Goal: Task Accomplishment & Management: Manage account settings

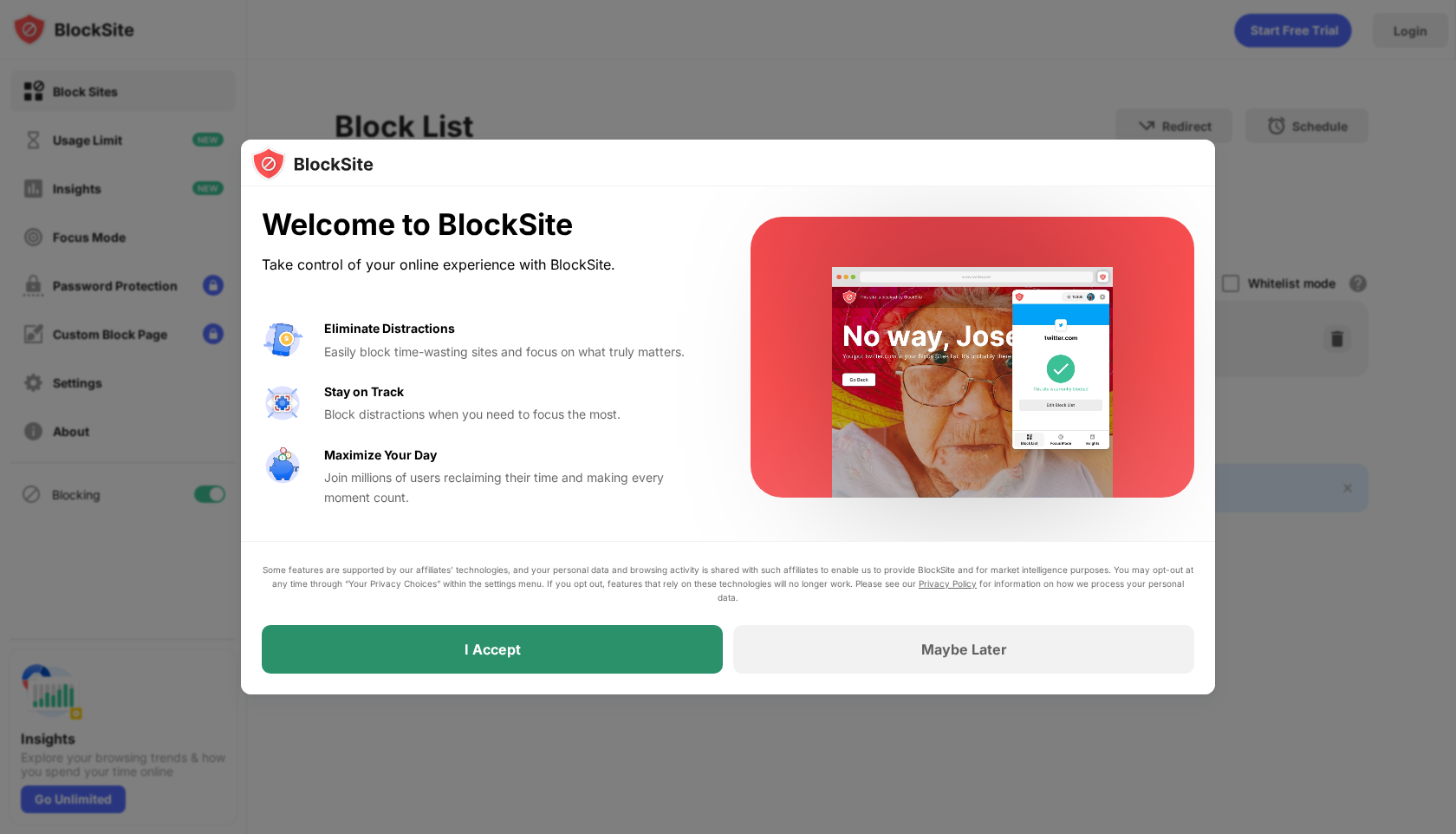
click at [619, 654] on div "I Accept" at bounding box center [492, 650] width 461 height 49
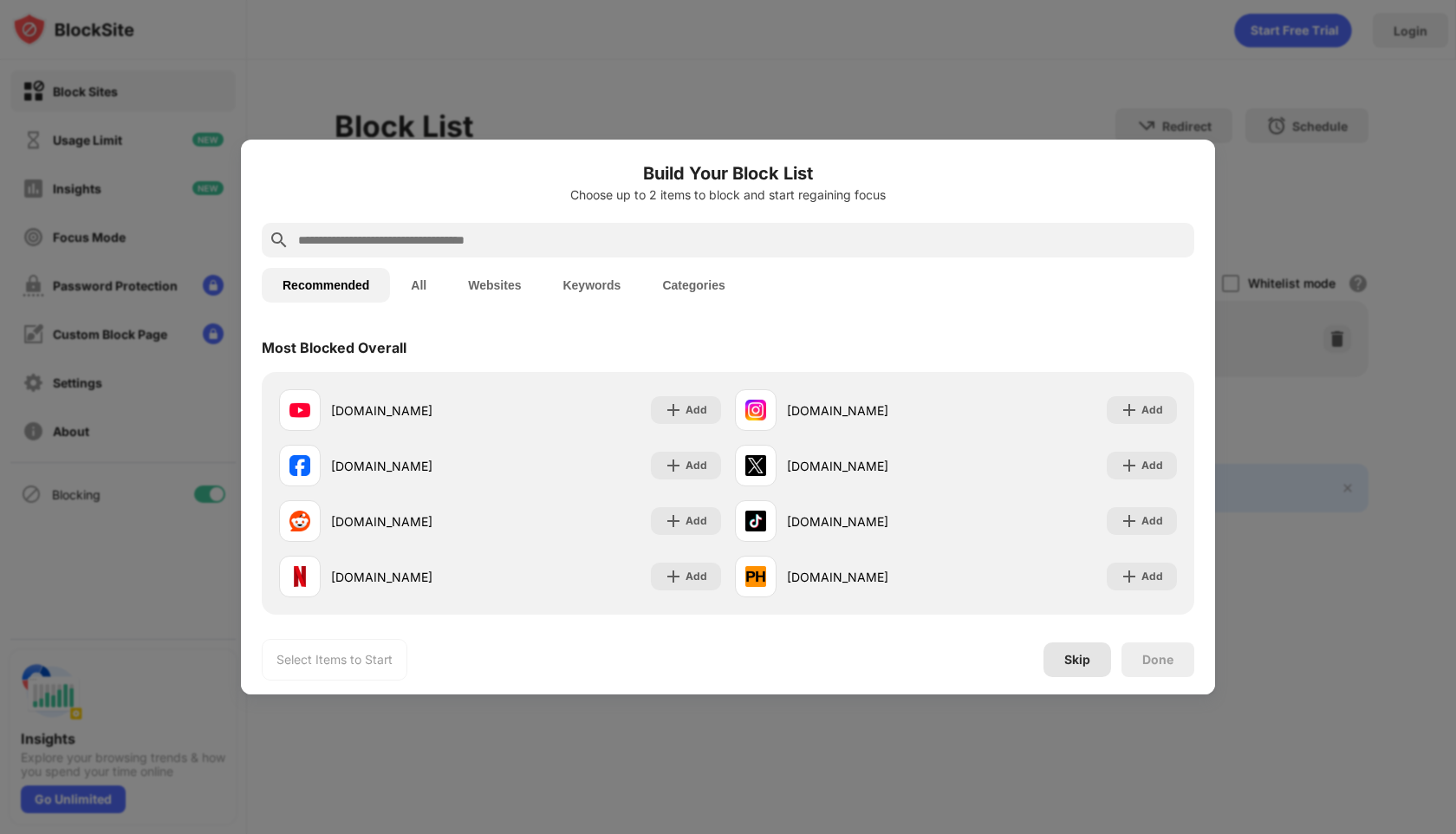
click at [1078, 661] on div "Skip" at bounding box center [1077, 659] width 26 height 13
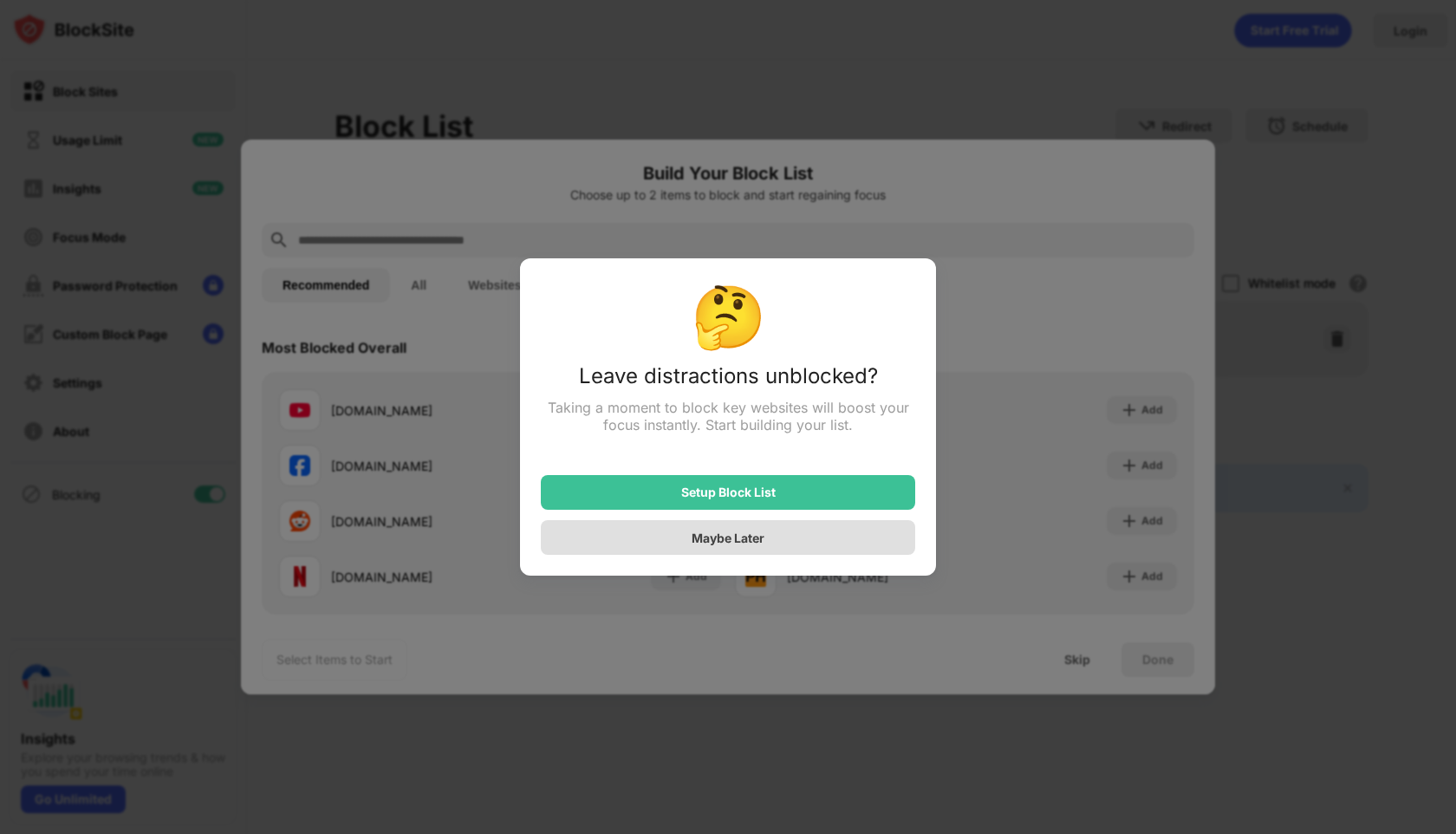
click at [747, 543] on div "Maybe Later" at bounding box center [728, 537] width 73 height 14
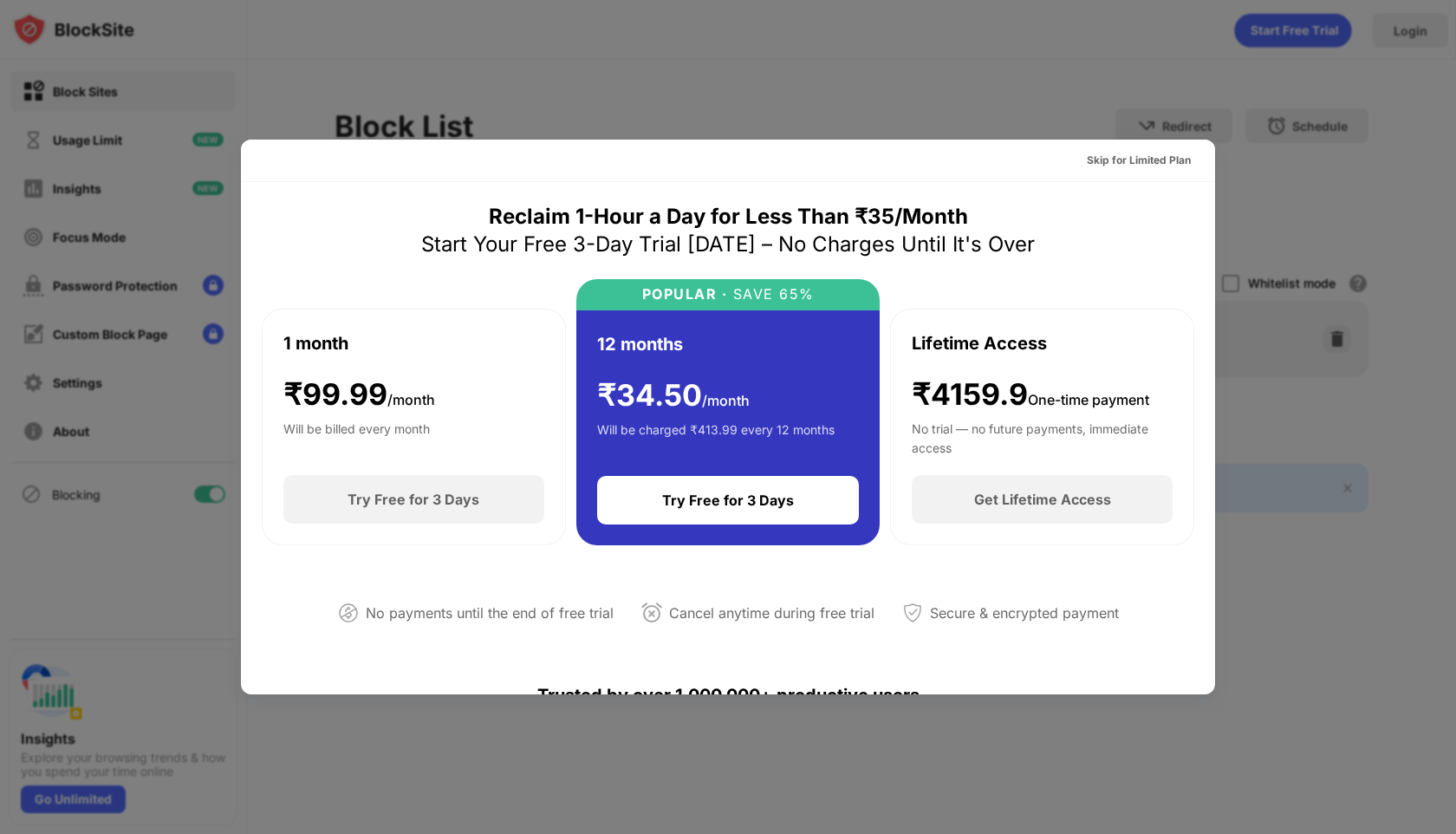
click at [1269, 179] on div at bounding box center [728, 417] width 1456 height 834
click at [1106, 163] on div "Skip for Limited Plan" at bounding box center [1138, 160] width 104 height 17
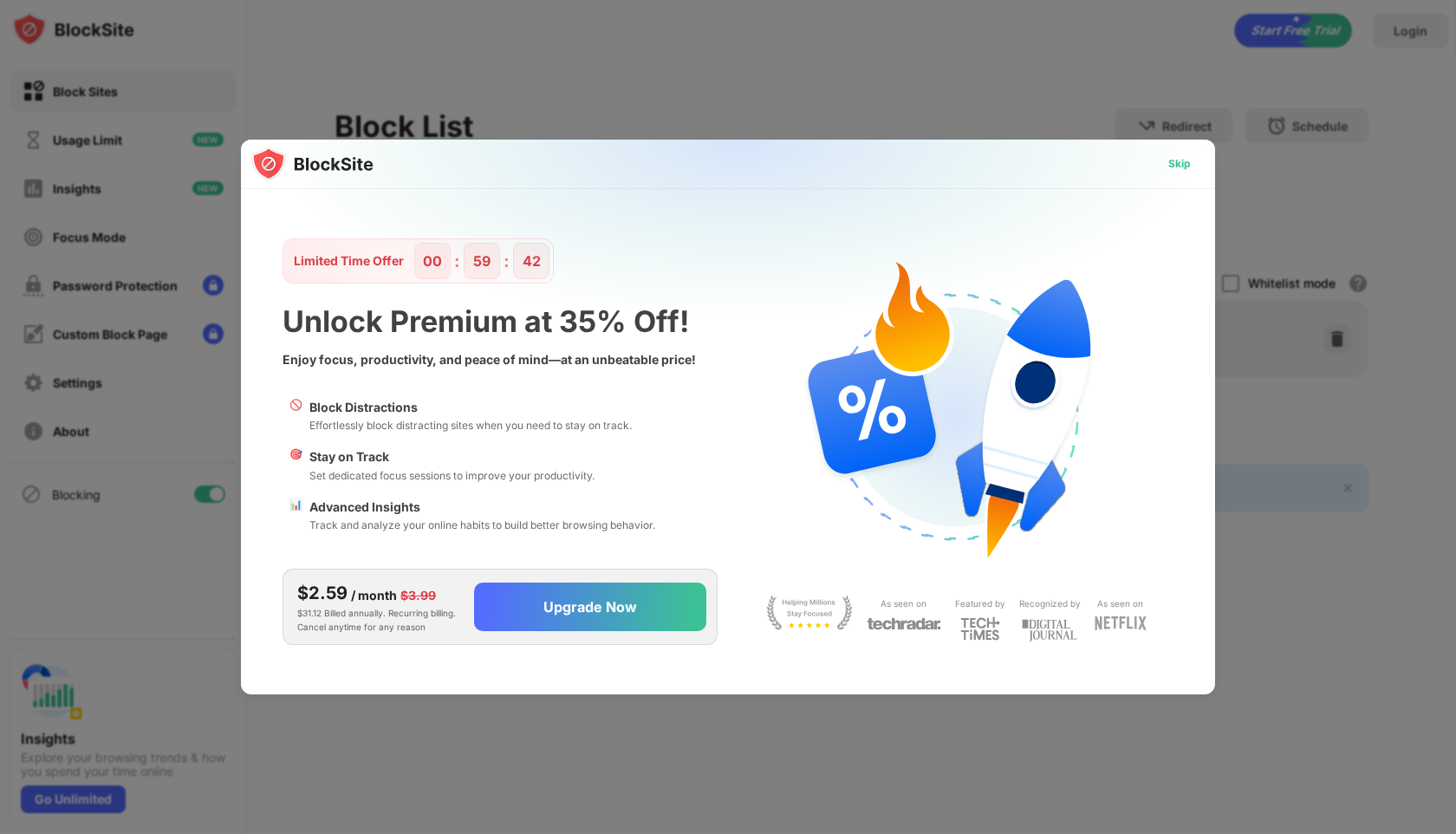
click at [1170, 153] on div "Skip" at bounding box center [1179, 163] width 50 height 28
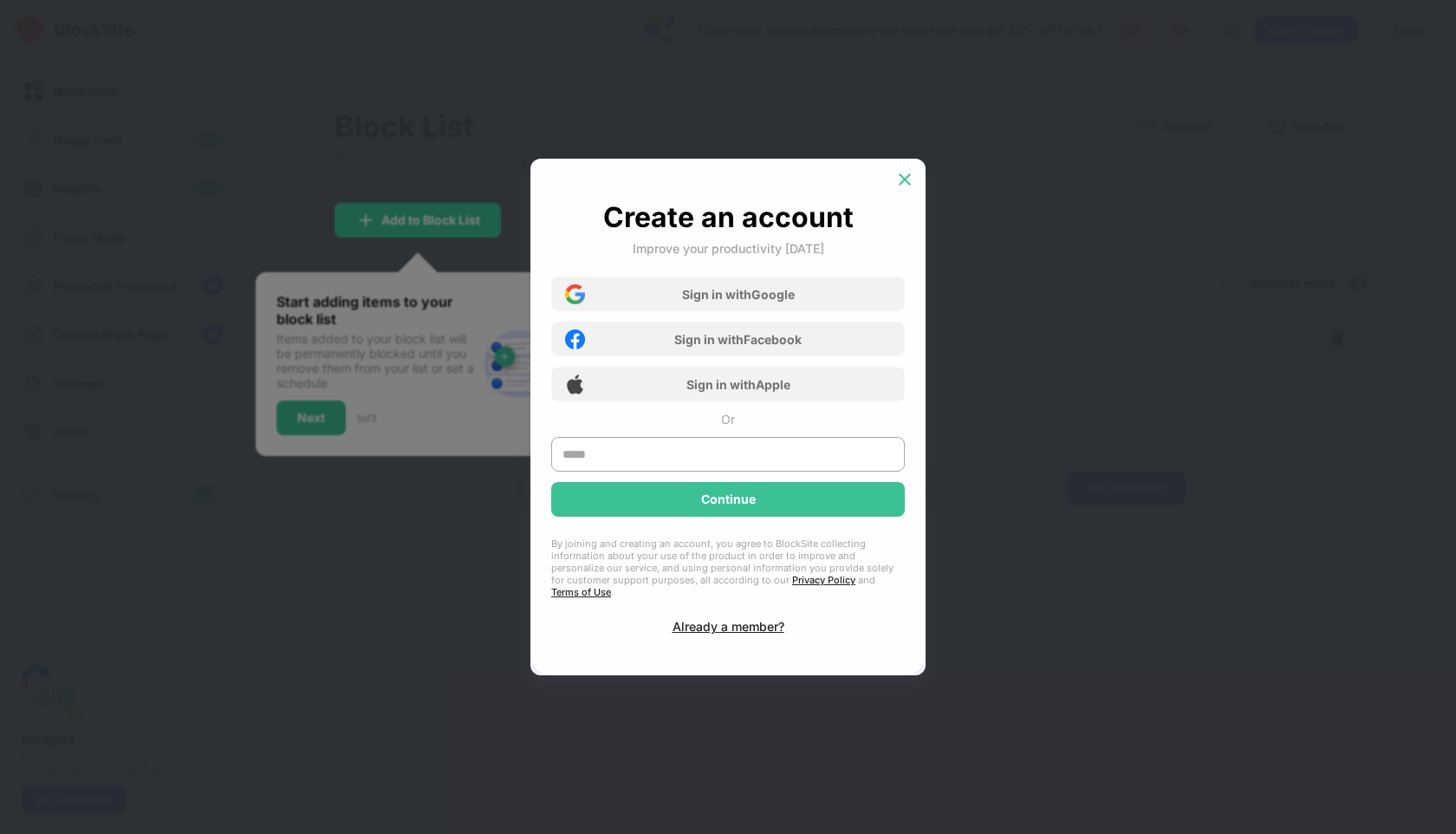
click at [906, 188] on img at bounding box center [905, 180] width 17 height 17
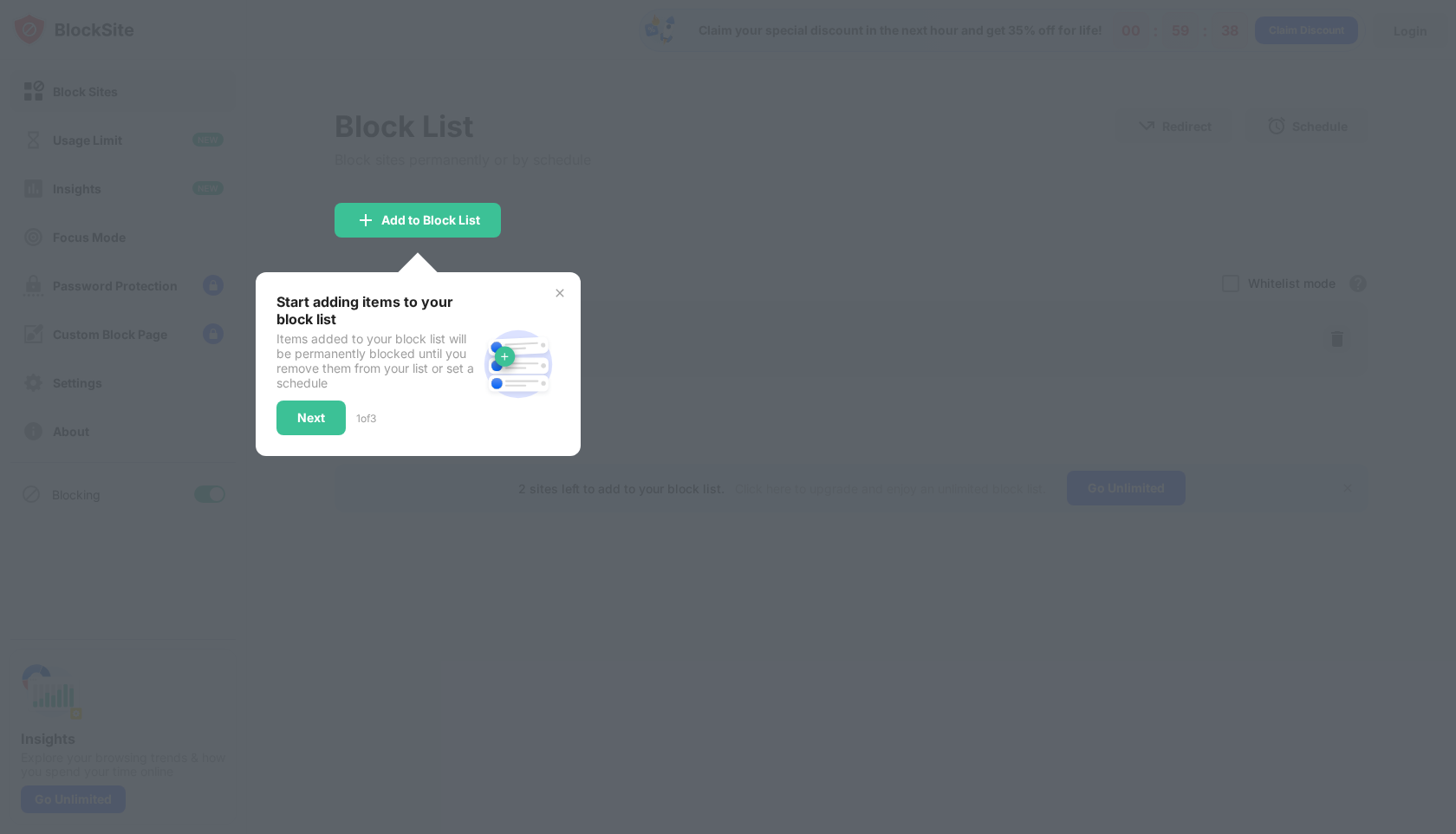
click at [571, 184] on div at bounding box center [728, 417] width 1456 height 834
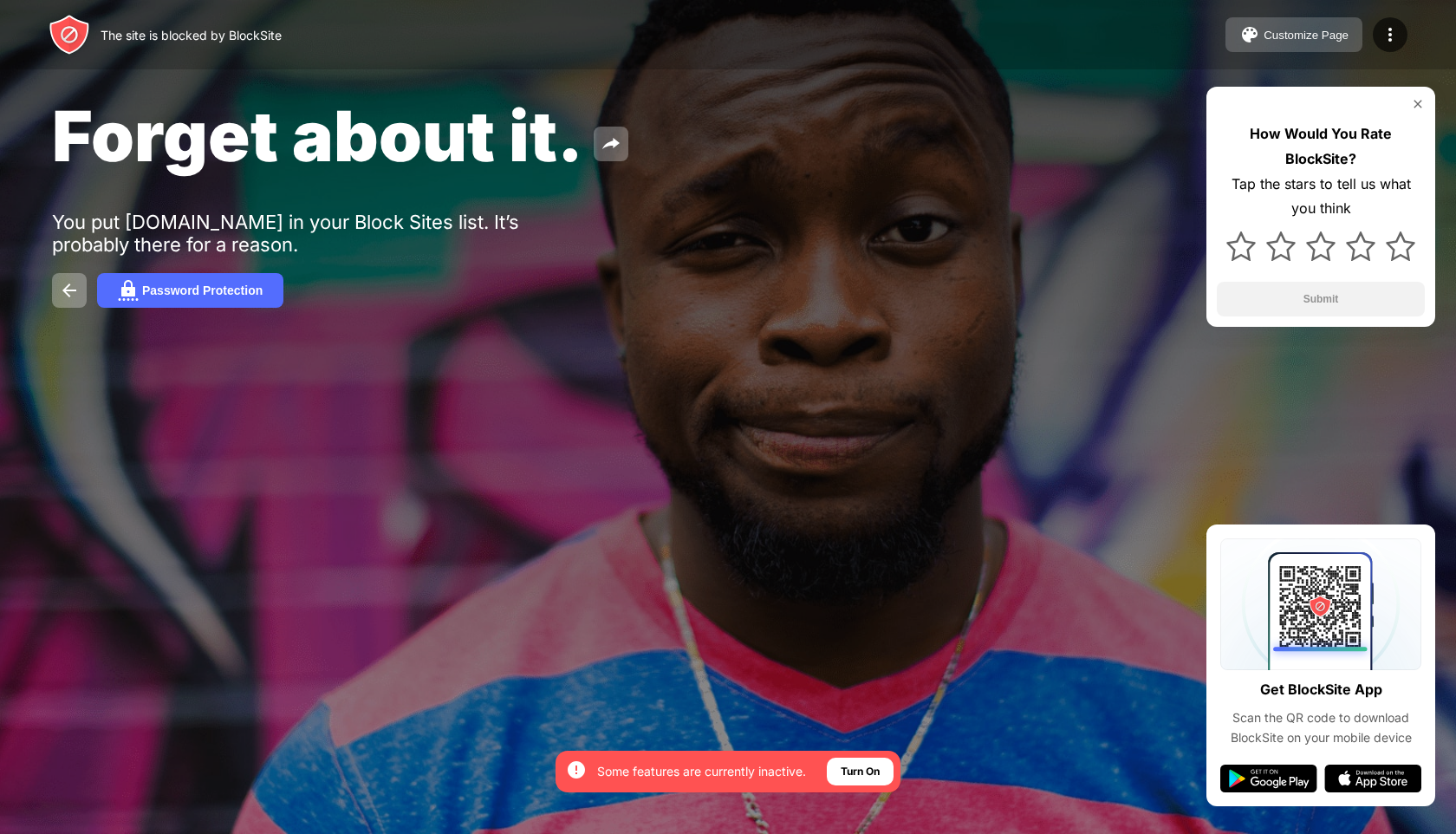
click at [1291, 43] on button "Customize Page" at bounding box center [1294, 35] width 137 height 35
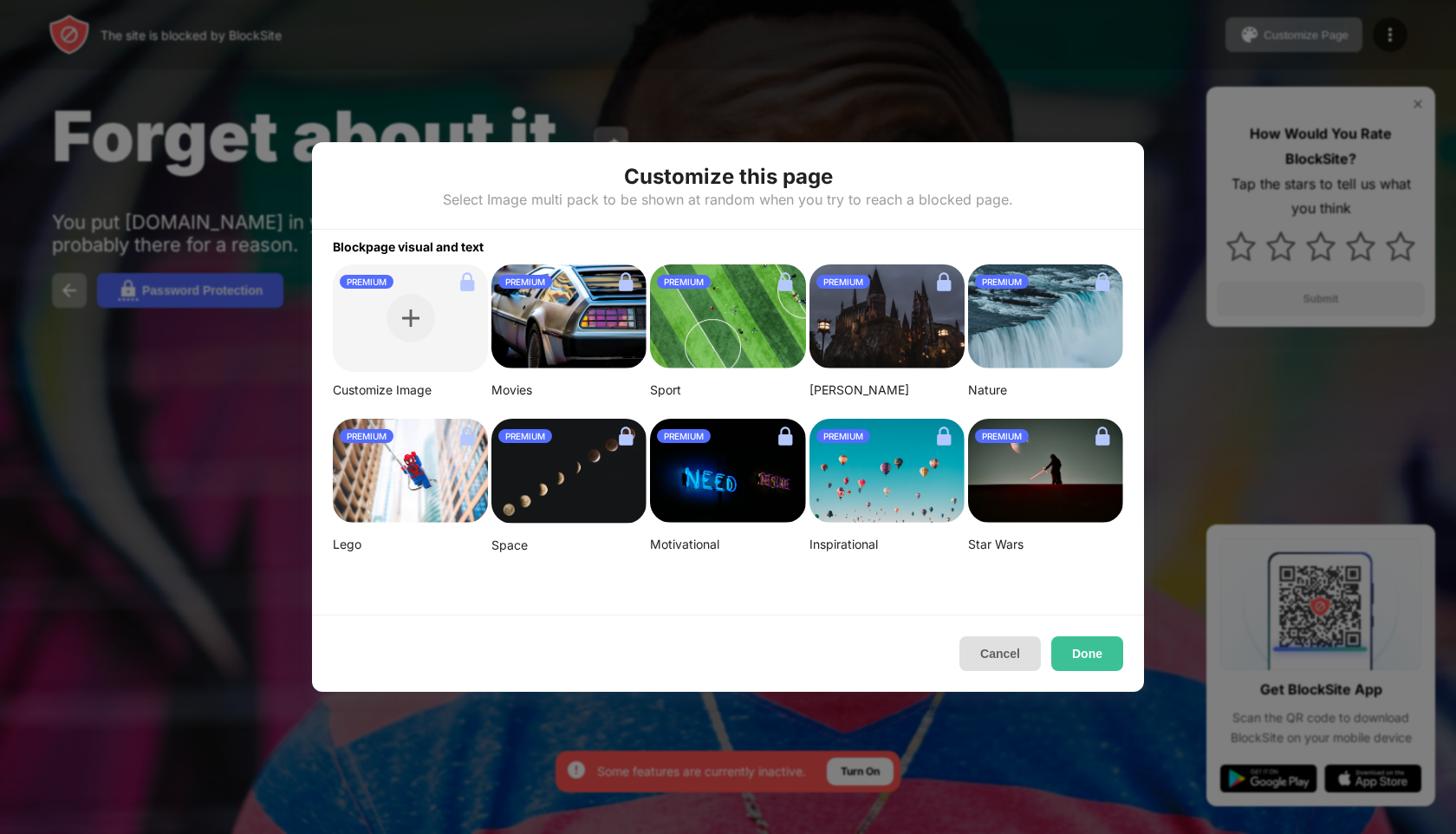
click at [995, 660] on button "Cancel" at bounding box center [1000, 653] width 82 height 35
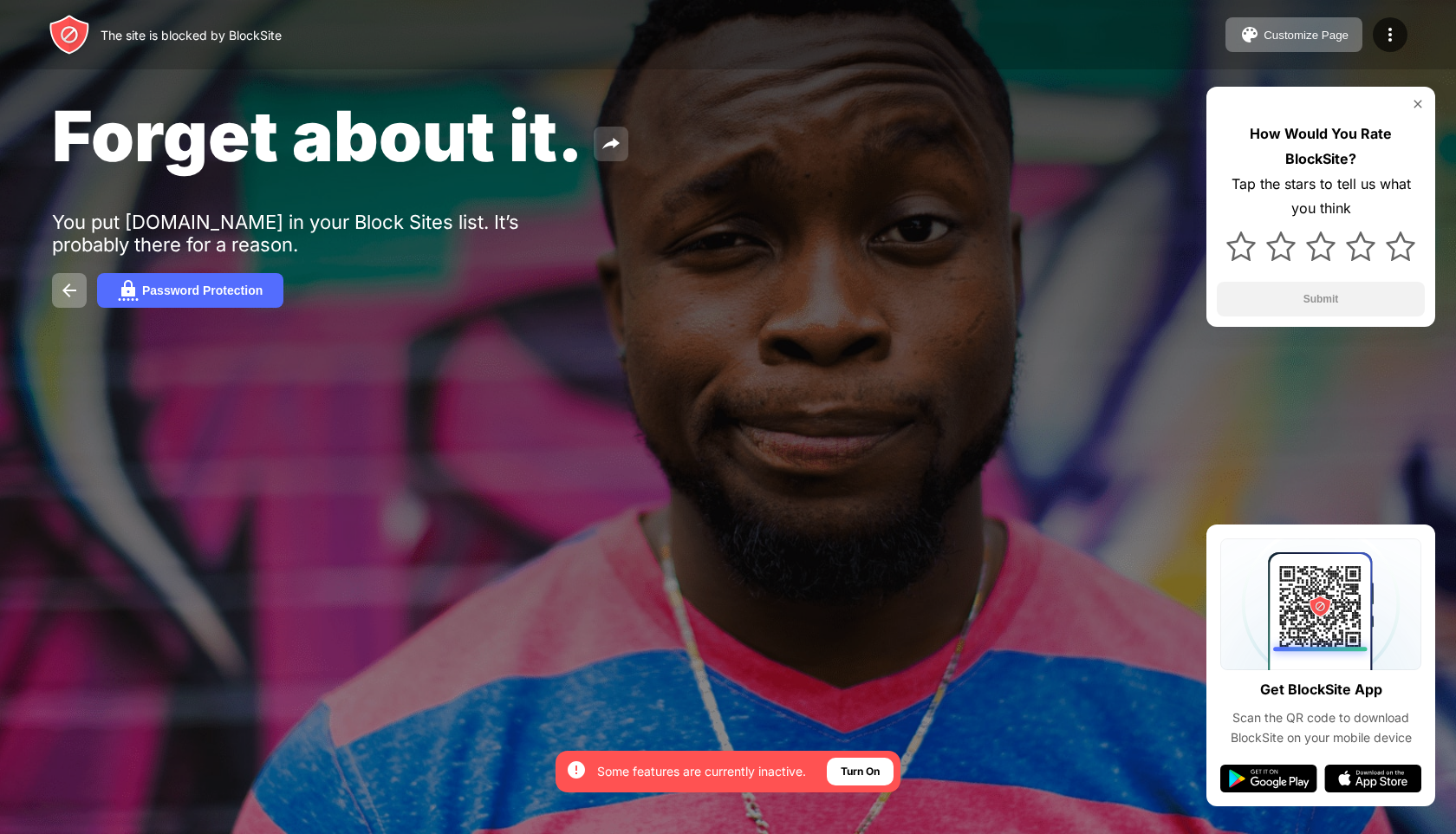
click at [607, 146] on img at bounding box center [611, 144] width 21 height 21
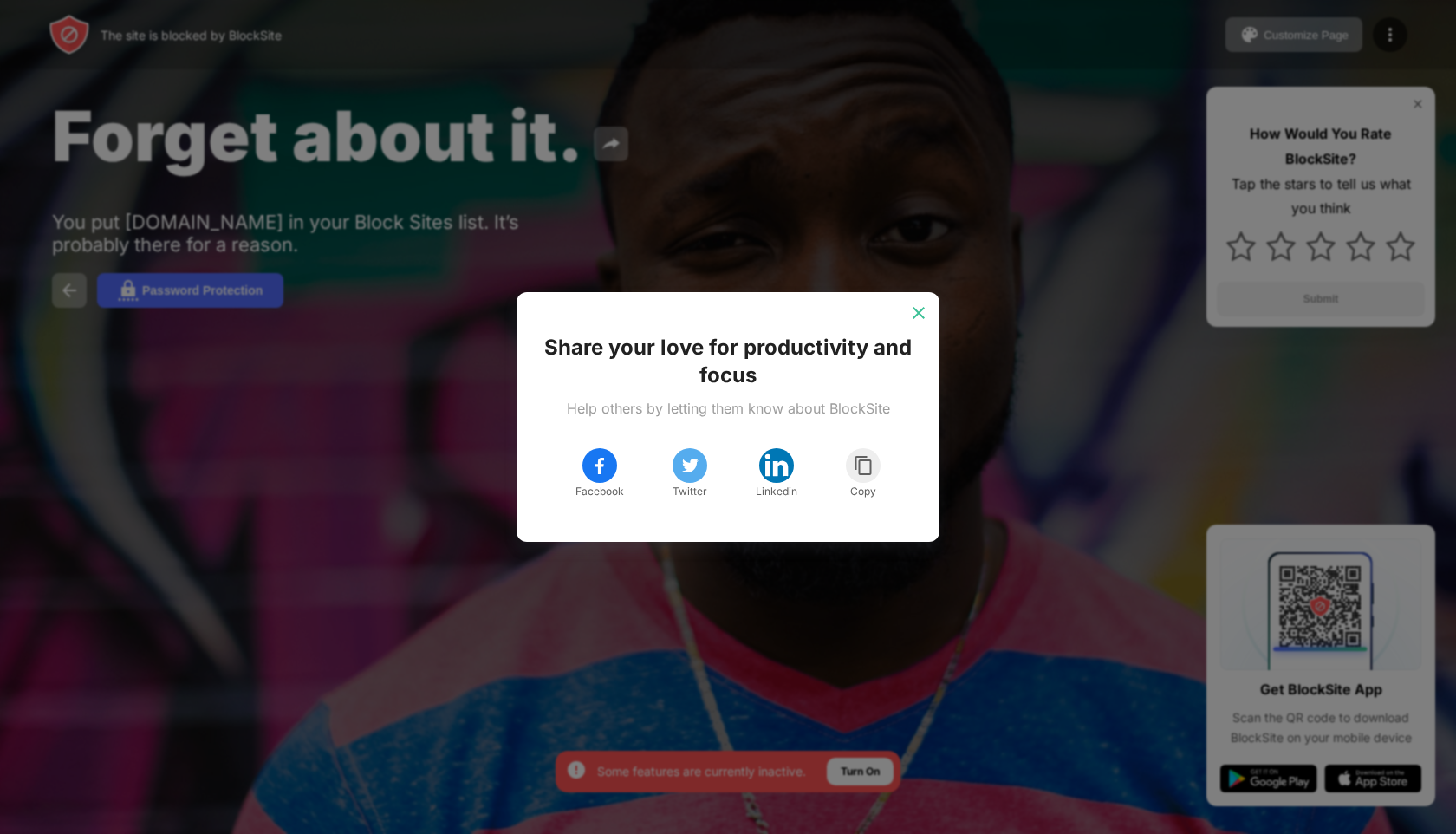
click at [915, 308] on img at bounding box center [918, 313] width 17 height 17
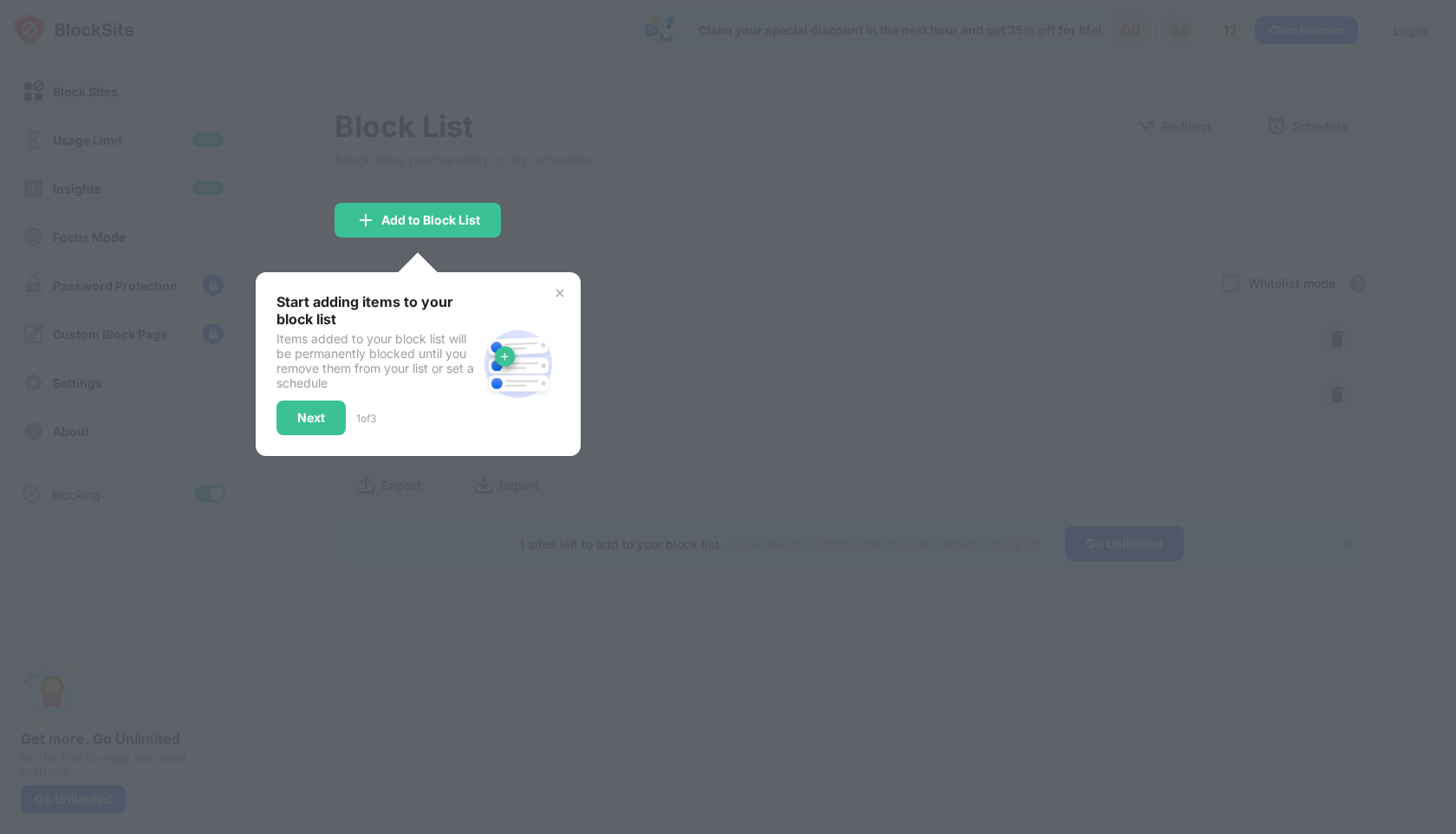
click at [567, 287] on div "Start adding items to your block list Items added to your block list will be pe…" at bounding box center [418, 363] width 325 height 184
click at [563, 290] on img at bounding box center [560, 293] width 13 height 13
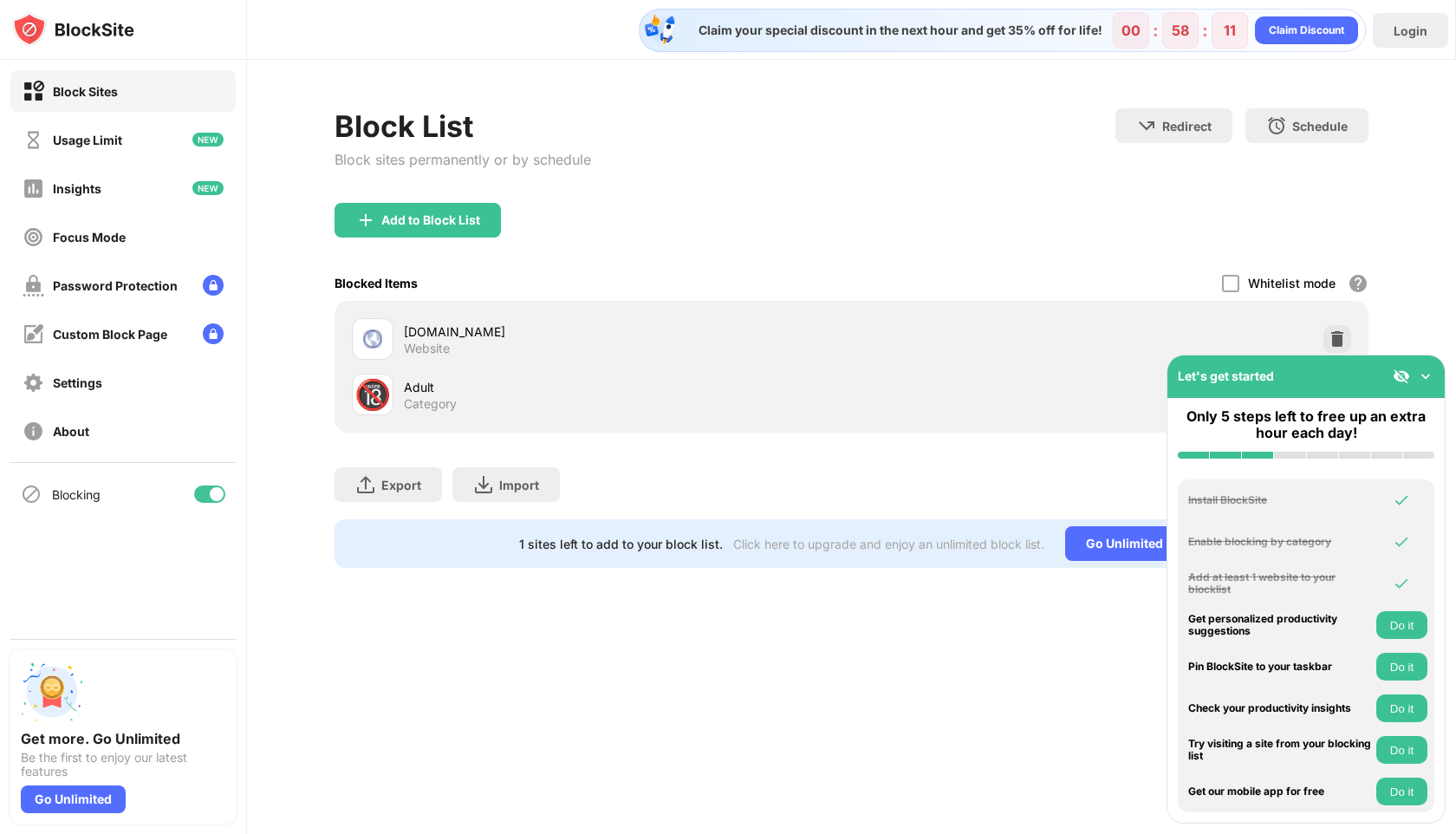
click at [1423, 375] on img at bounding box center [1425, 377] width 17 height 17
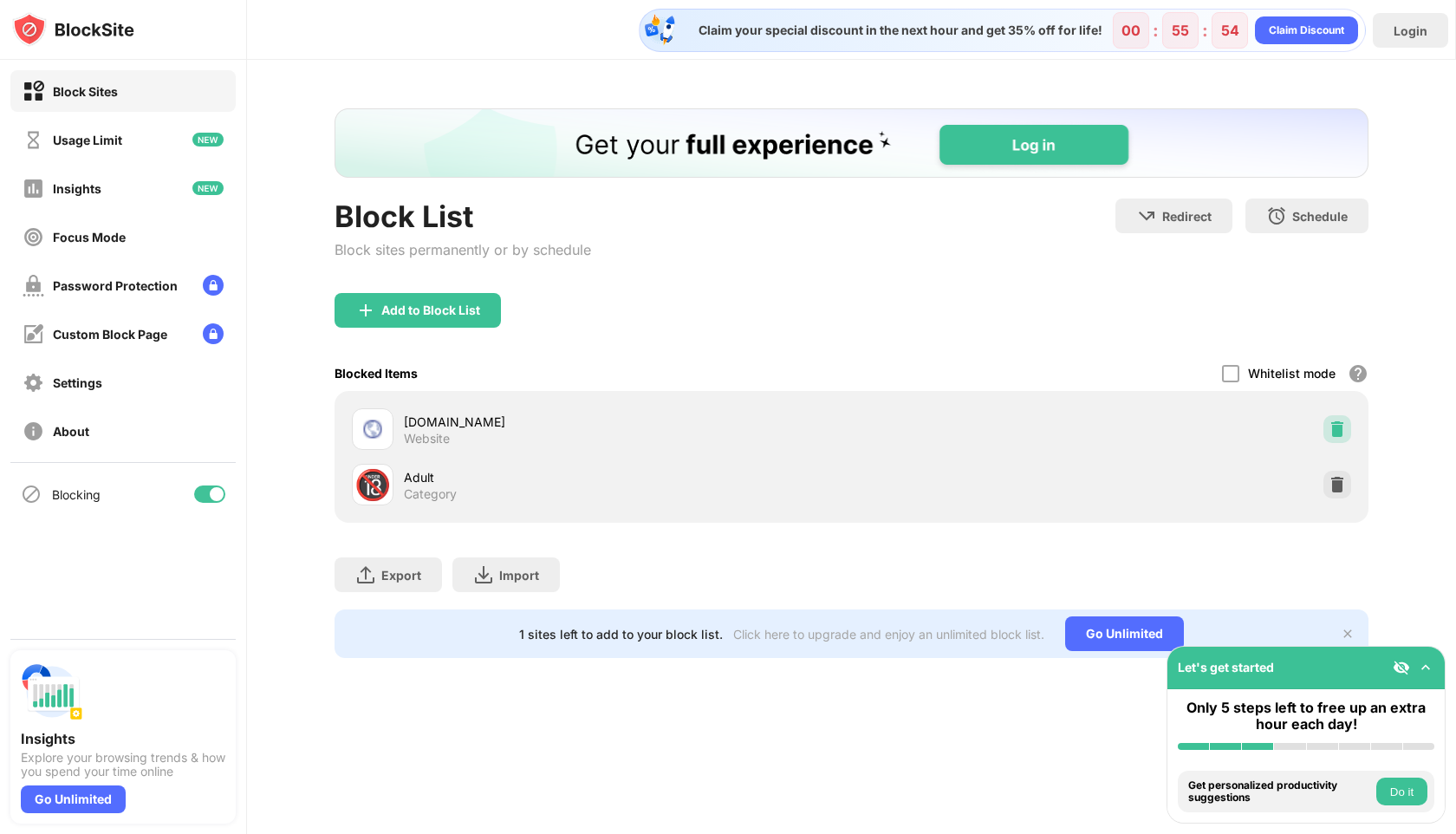
click at [1342, 431] on img at bounding box center [1337, 429] width 17 height 17
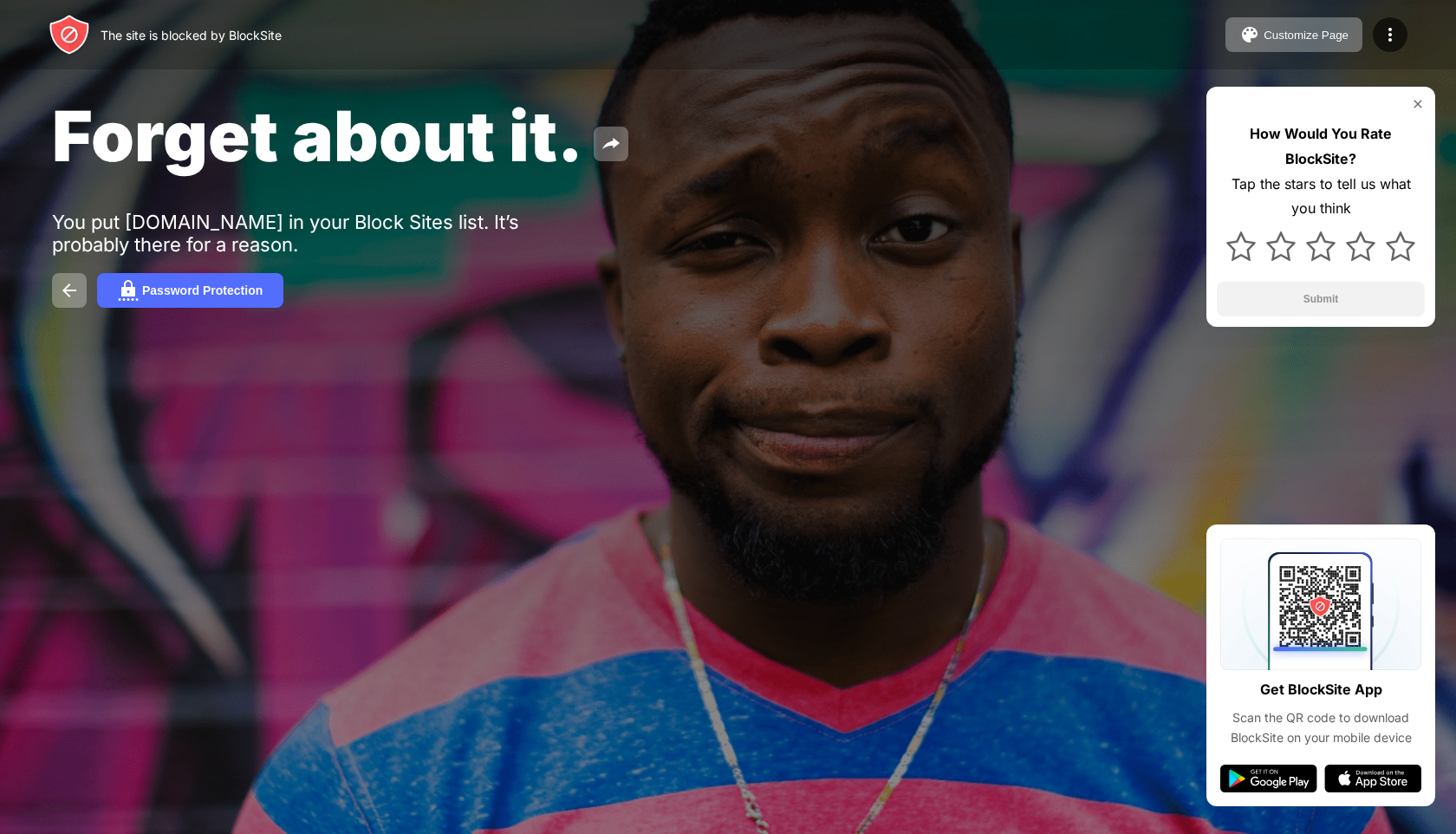
click at [557, 405] on div at bounding box center [728, 417] width 1456 height 834
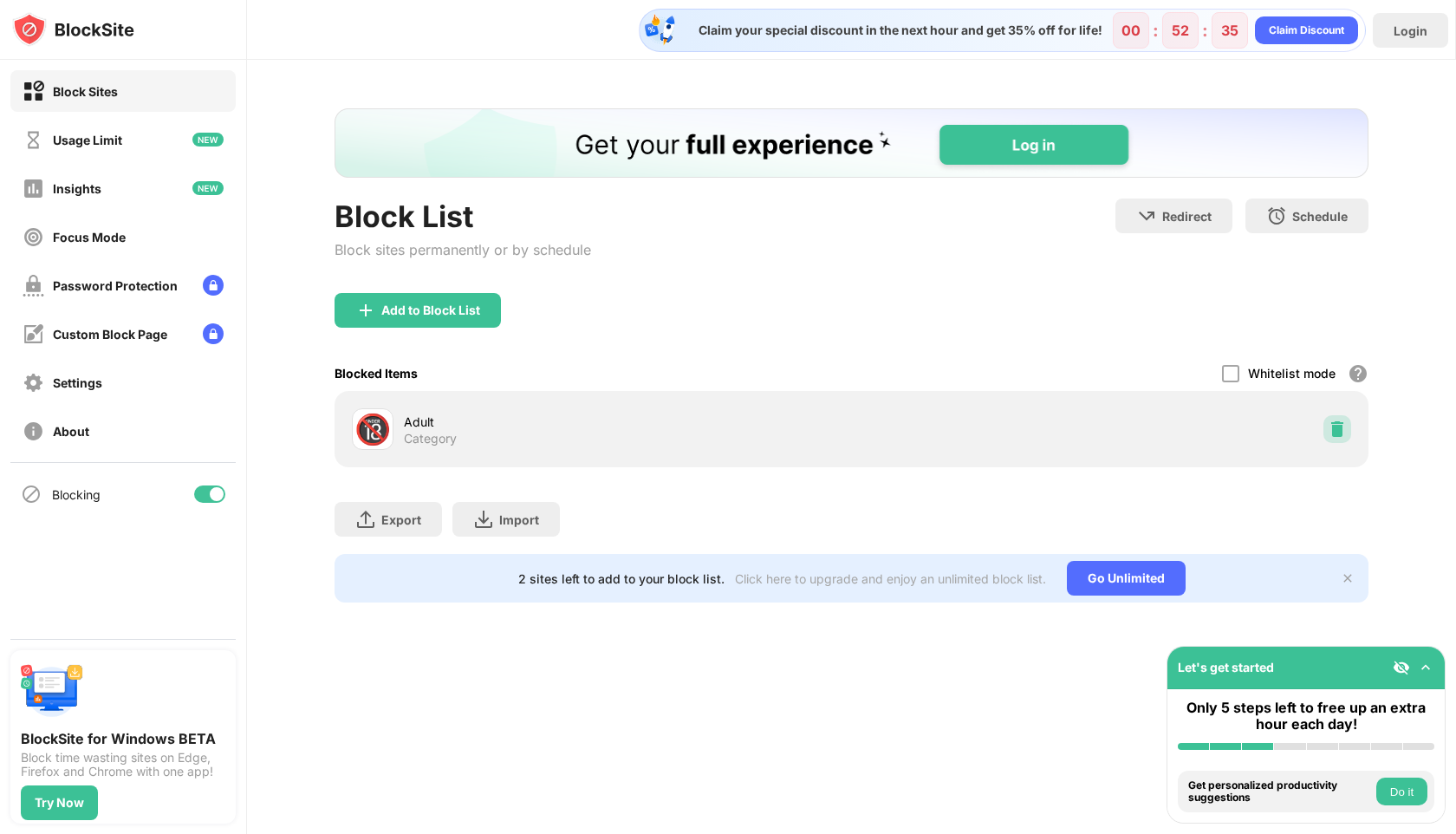
click at [1344, 438] on div at bounding box center [1337, 429] width 28 height 28
